Goal: Information Seeking & Learning: Learn about a topic

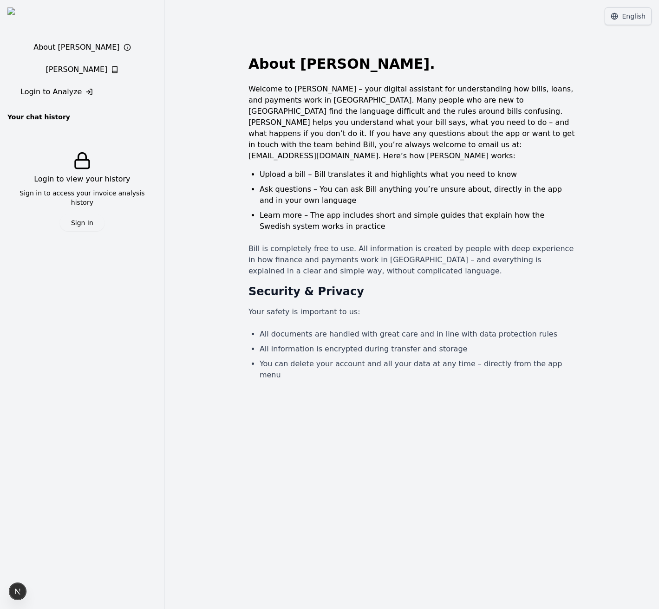
click at [69, 67] on span "[PERSON_NAME]" at bounding box center [76, 69] width 62 height 11
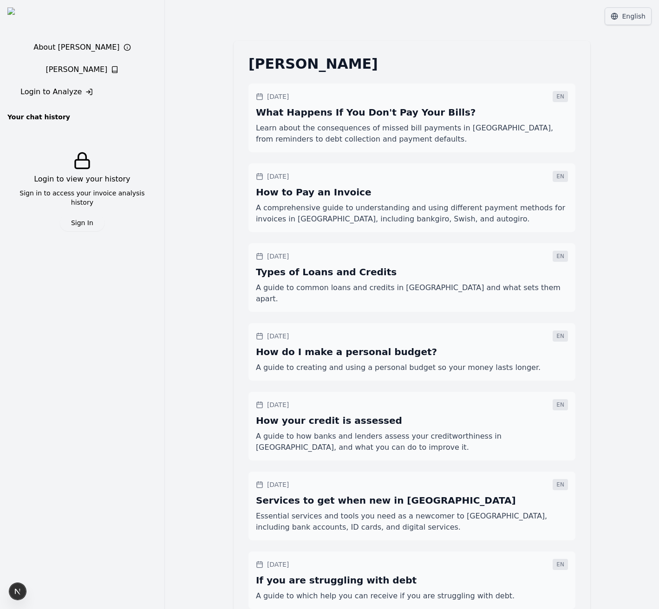
click at [84, 48] on link "About [PERSON_NAME]" at bounding box center [81, 47] width 149 height 19
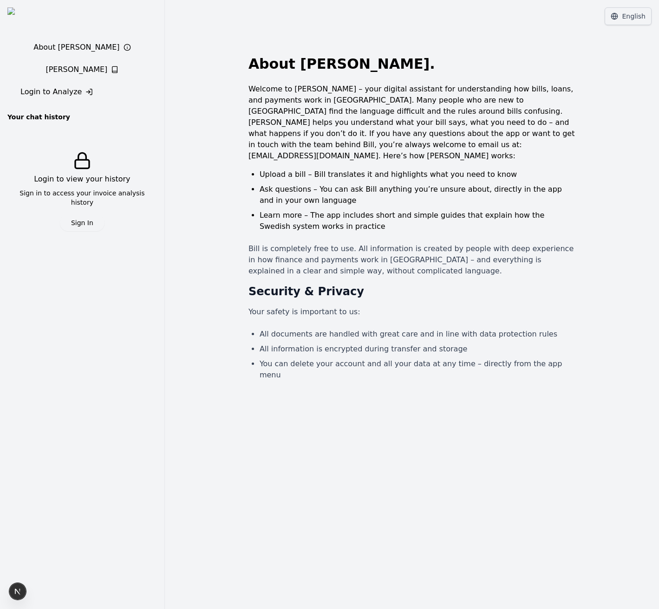
click at [69, 89] on span "Login to Analyze" at bounding box center [50, 91] width 61 height 11
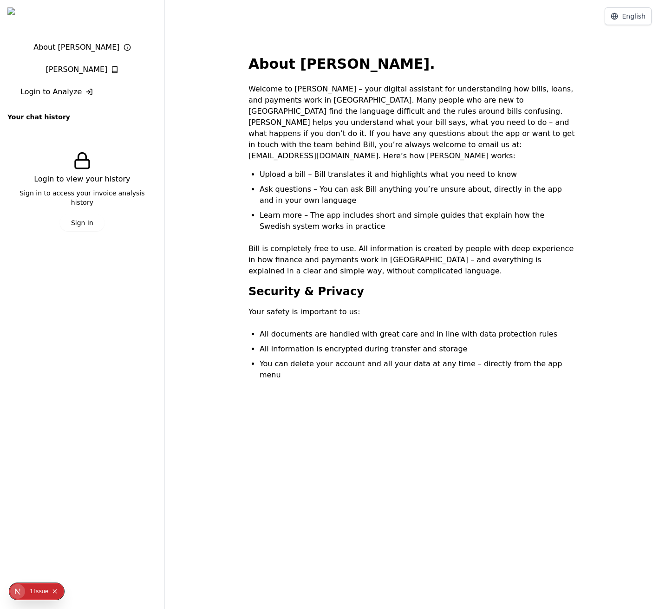
click at [126, 65] on link "[PERSON_NAME]" at bounding box center [81, 69] width 149 height 19
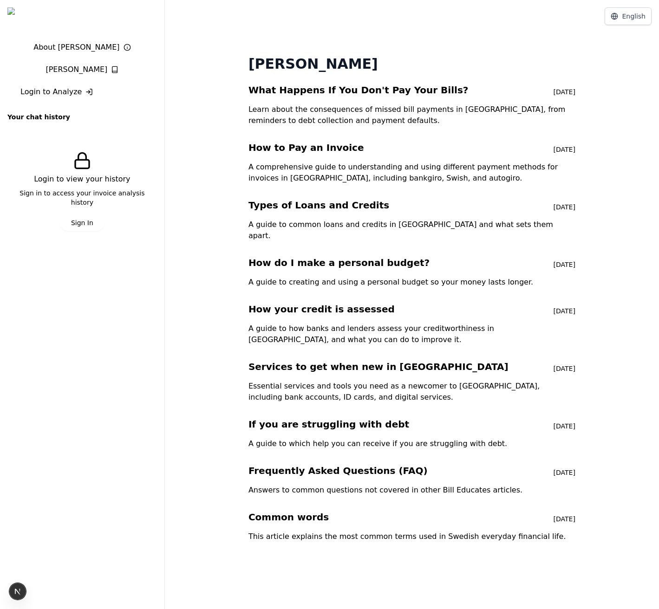
click at [313, 90] on h2 "What Happens If You Don't Pay Your Bills?" at bounding box center [358, 90] width 220 height 13
